Goal: Task Accomplishment & Management: Manage account settings

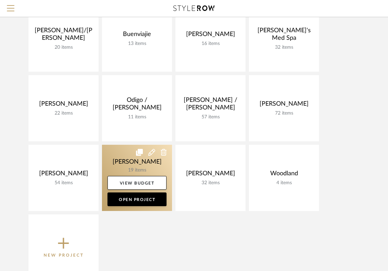
click at [150, 164] on link at bounding box center [137, 178] width 70 height 66
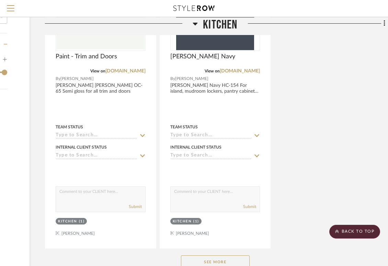
scroll to position [823, 99]
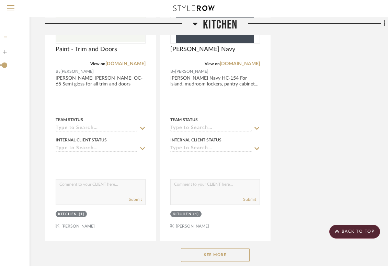
click at [214, 256] on button "See More" at bounding box center [215, 255] width 69 height 14
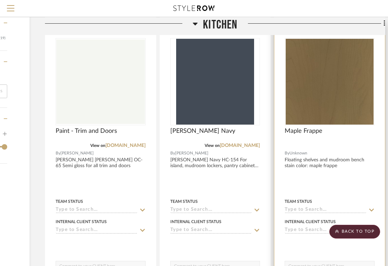
scroll to position [732, 99]
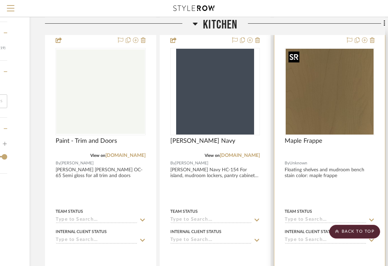
click at [0, 0] on img at bounding box center [0, 0] width 0 height 0
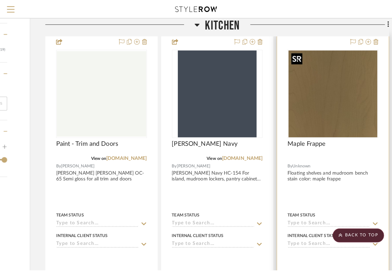
scroll to position [0, 0]
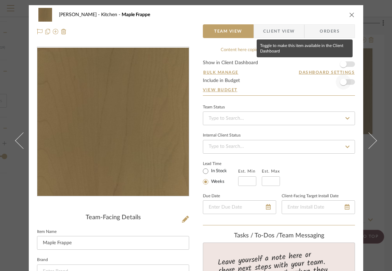
drag, startPoint x: 344, startPoint y: 65, endPoint x: 343, endPoint y: 78, distance: 12.7
click at [343, 65] on span "button" at bounding box center [343, 64] width 7 height 7
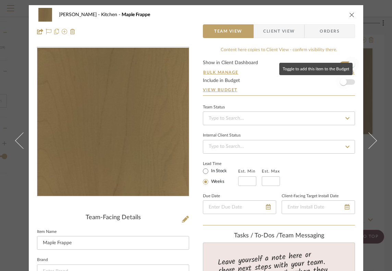
click at [343, 83] on span "button" at bounding box center [343, 82] width 7 height 7
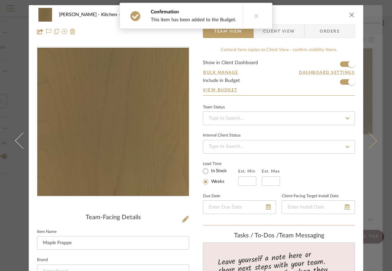
click at [371, 140] on icon at bounding box center [369, 140] width 16 height 16
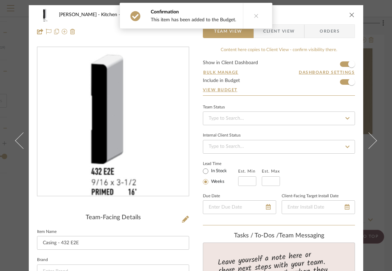
click at [371, 140] on icon at bounding box center [369, 140] width 16 height 16
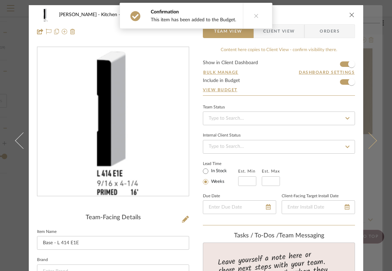
click at [369, 138] on icon at bounding box center [369, 140] width 16 height 16
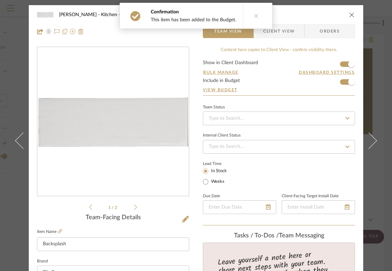
click at [349, 14] on button "close" at bounding box center [352, 15] width 6 height 6
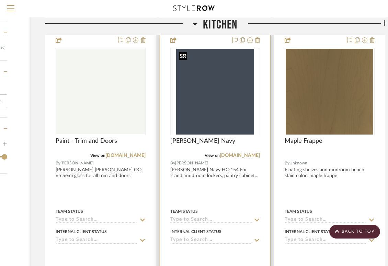
click at [0, 0] on img at bounding box center [0, 0] width 0 height 0
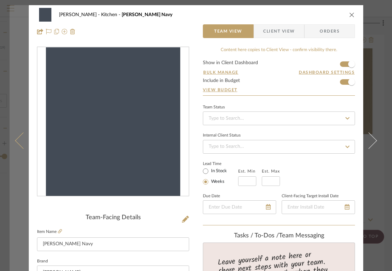
click at [14, 139] on button at bounding box center [19, 140] width 19 height 271
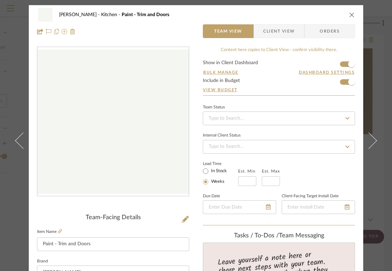
click at [14, 138] on button at bounding box center [19, 140] width 19 height 271
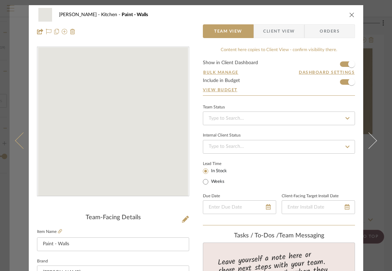
click at [14, 139] on button at bounding box center [19, 140] width 19 height 271
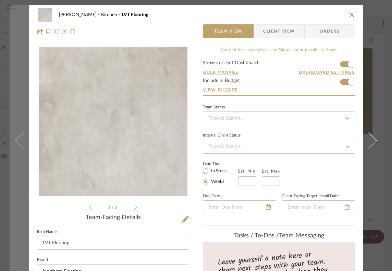
click at [15, 139] on icon at bounding box center [23, 140] width 16 height 16
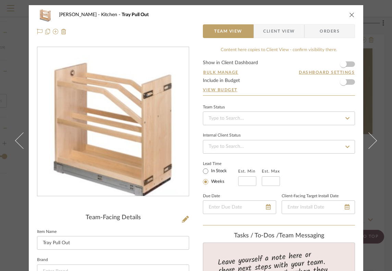
click at [15, 139] on icon at bounding box center [23, 140] width 16 height 16
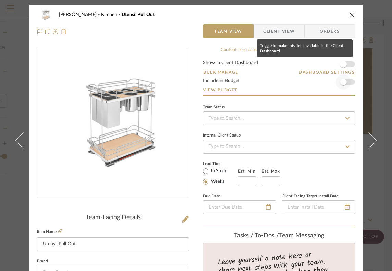
drag, startPoint x: 349, startPoint y: 60, endPoint x: 342, endPoint y: 83, distance: 23.9
click at [348, 60] on span "button" at bounding box center [343, 64] width 15 height 15
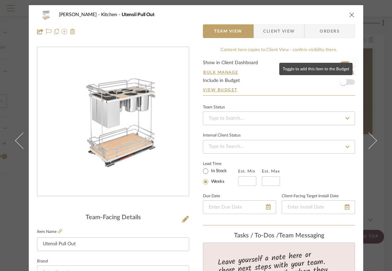
click at [342, 86] on span "button" at bounding box center [343, 81] width 15 height 15
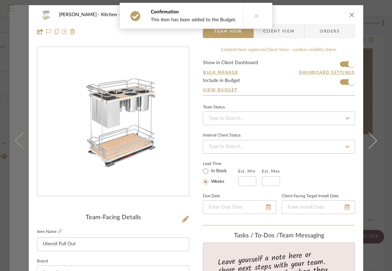
click at [20, 133] on icon at bounding box center [23, 140] width 16 height 16
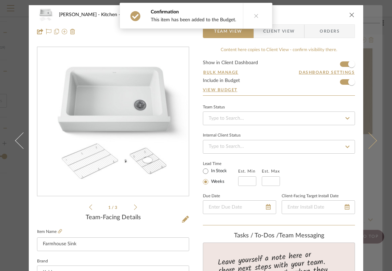
click at [365, 114] on button at bounding box center [373, 140] width 19 height 271
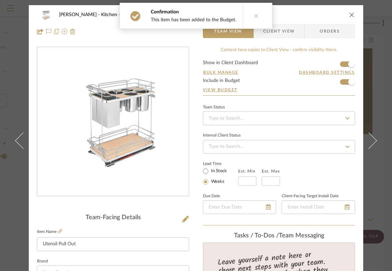
click at [365, 115] on button at bounding box center [373, 140] width 19 height 271
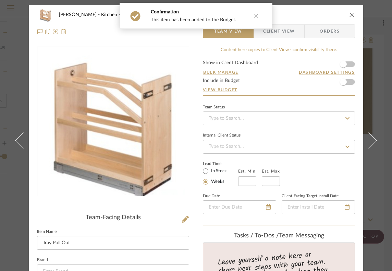
click at [350, 62] on form "Show in Client Dashboard Bulk Manage Dashboard Settings Include in Budget View …" at bounding box center [279, 77] width 152 height 35
click at [346, 79] on span "button" at bounding box center [343, 81] width 15 height 15
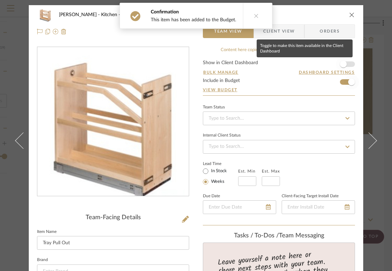
click at [342, 69] on span "button" at bounding box center [343, 64] width 15 height 15
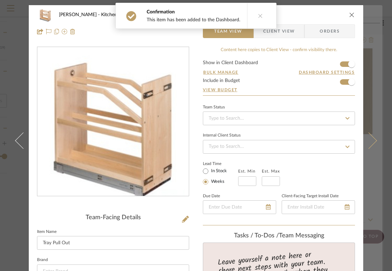
click at [370, 89] on button at bounding box center [373, 140] width 19 height 271
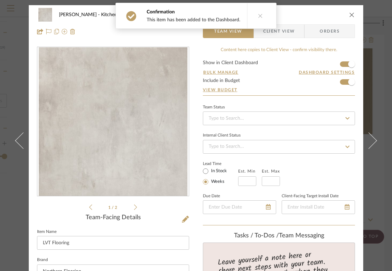
click at [370, 89] on button at bounding box center [373, 140] width 19 height 271
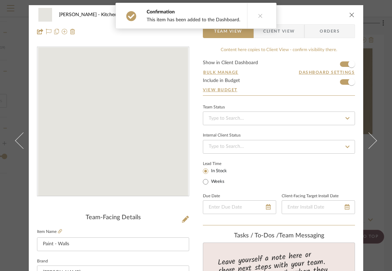
click at [370, 89] on button at bounding box center [373, 140] width 19 height 271
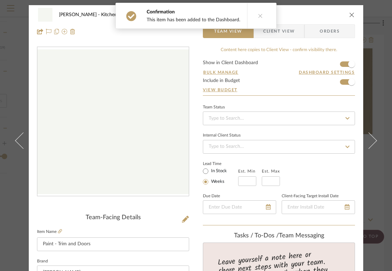
click at [366, 89] on button at bounding box center [373, 140] width 19 height 271
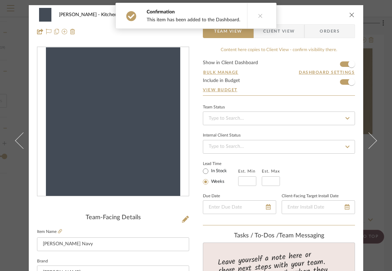
click at [366, 89] on button at bounding box center [373, 140] width 19 height 271
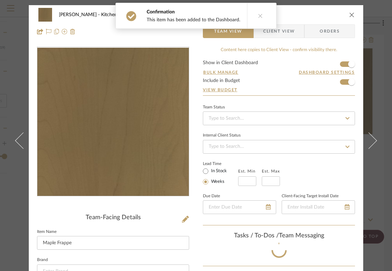
click at [366, 89] on button at bounding box center [373, 140] width 19 height 271
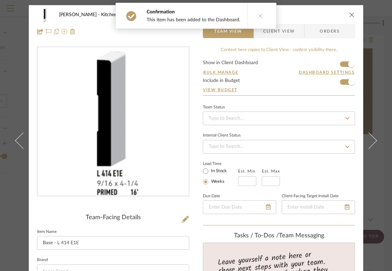
click at [366, 89] on button at bounding box center [373, 140] width 19 height 271
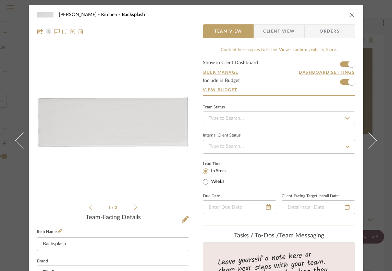
click at [366, 89] on button at bounding box center [373, 140] width 19 height 271
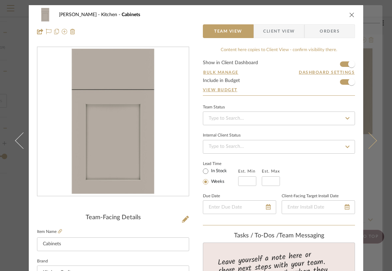
click at [366, 88] on button at bounding box center [373, 140] width 19 height 271
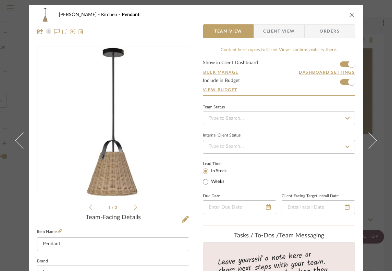
click at [366, 88] on button at bounding box center [373, 140] width 19 height 271
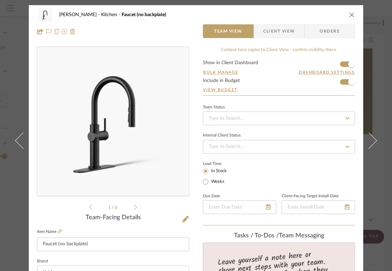
click at [366, 88] on button at bounding box center [373, 140] width 19 height 271
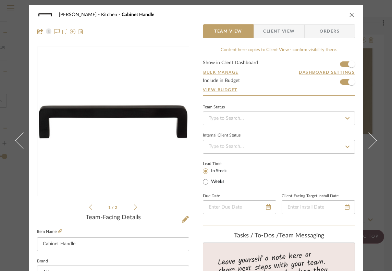
click at [366, 88] on button at bounding box center [373, 140] width 19 height 271
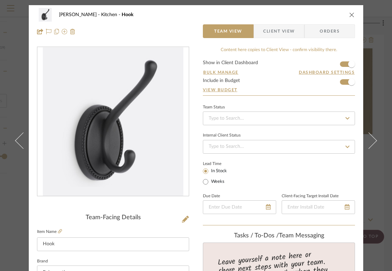
click at [366, 88] on button at bounding box center [373, 140] width 19 height 271
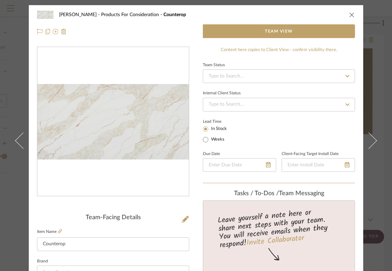
click at [351, 16] on icon "close" at bounding box center [352, 14] width 5 height 5
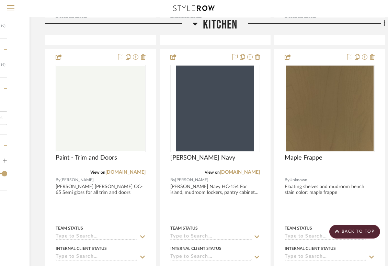
scroll to position [640, 99]
